Goal: Navigation & Orientation: Go to known website

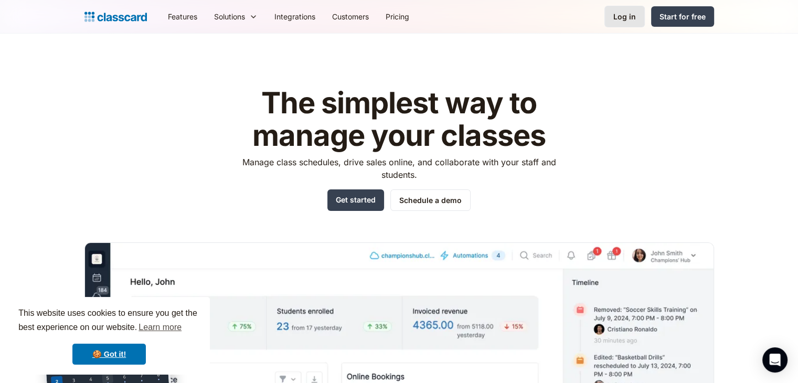
click at [622, 18] on div "Log in" at bounding box center [624, 16] width 23 height 11
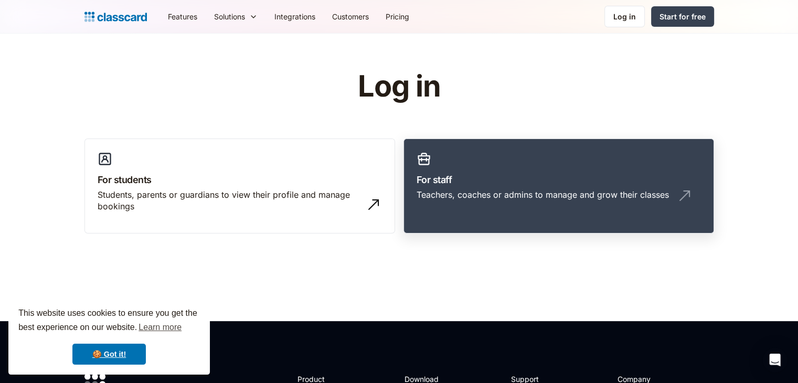
click at [563, 187] on link "For staff Teachers, coaches or admins to manage and grow their classes" at bounding box center [558, 185] width 311 height 95
